Goal: Information Seeking & Learning: Find specific page/section

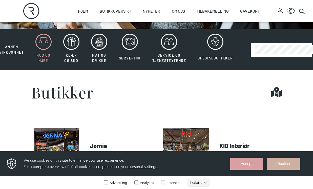
scroll to position [106, 0]
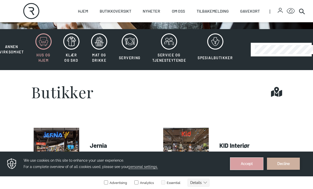
click at [255, 169] on button "Accept" at bounding box center [246, 164] width 33 height 12
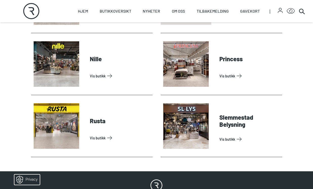
scroll to position [316, 0]
click at [103, 134] on link "Vis butikk" at bounding box center [120, 138] width 61 height 8
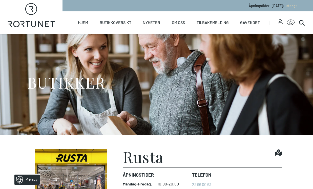
click at [304, 23] on icon at bounding box center [302, 22] width 6 height 6
click at [301, 25] on icon at bounding box center [302, 22] width 6 height 6
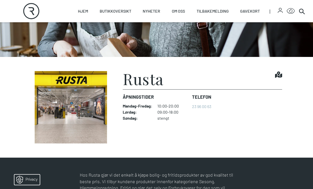
scroll to position [78, 0]
click at [84, 111] on img at bounding box center [71, 107] width 80 height 72
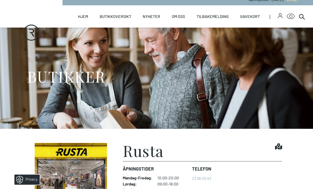
scroll to position [0, 0]
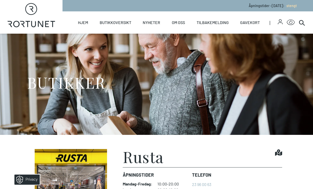
click at [152, 158] on h1 "Rusta" at bounding box center [143, 156] width 41 height 15
click at [300, 24] on circle at bounding box center [301, 22] width 4 height 4
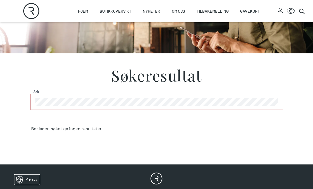
scroll to position [81, 0]
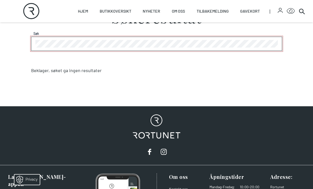
scroll to position [140, 0]
